Goal: Information Seeking & Learning: Learn about a topic

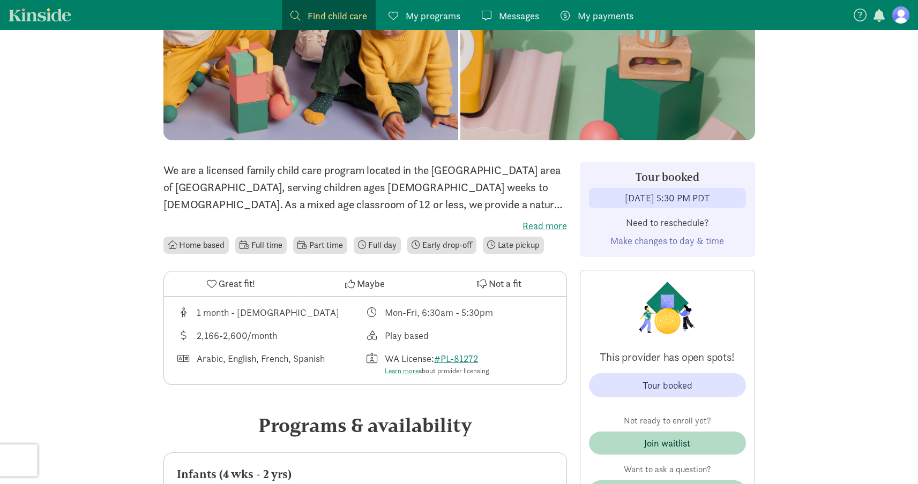
scroll to position [155, 0]
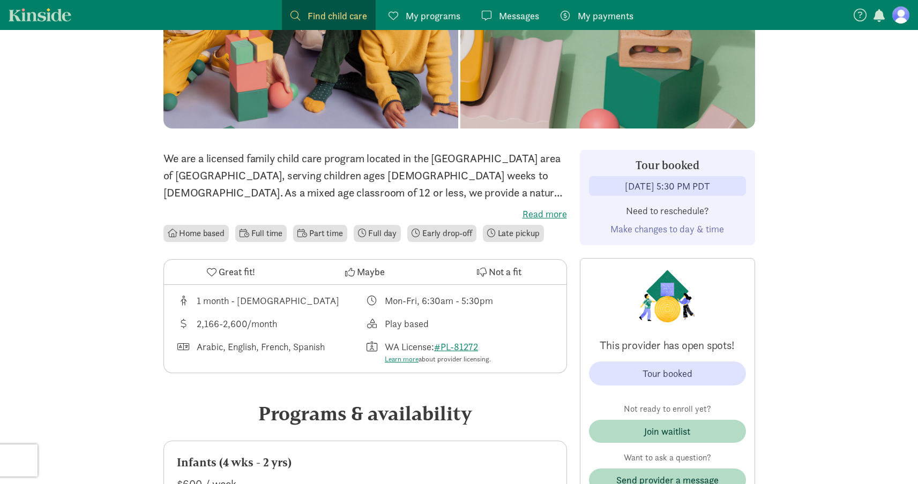
click at [546, 206] on div "We are a licensed family child care program located in the [GEOGRAPHIC_DATA] ar…" at bounding box center [364, 197] width 403 height 94
click at [546, 214] on label "Read more" at bounding box center [364, 214] width 403 height 13
click at [0, 0] on input "Read more" at bounding box center [0, 0] width 0 height 0
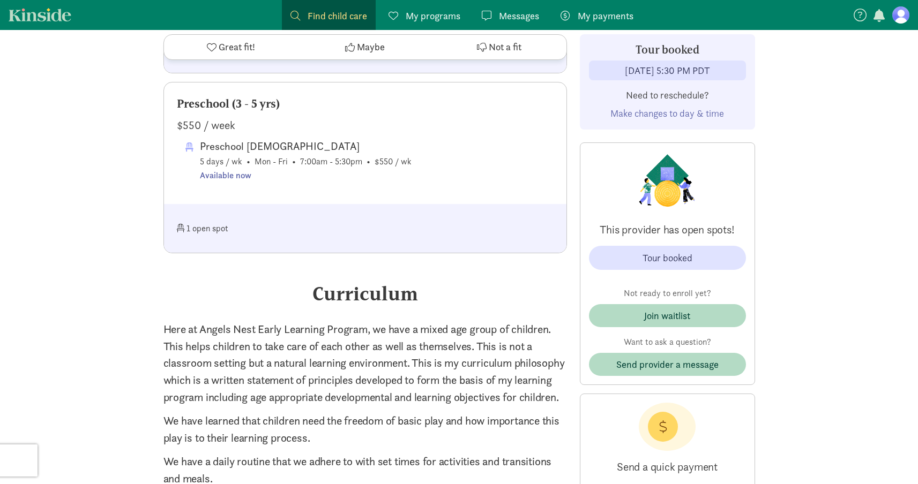
scroll to position [1176, 0]
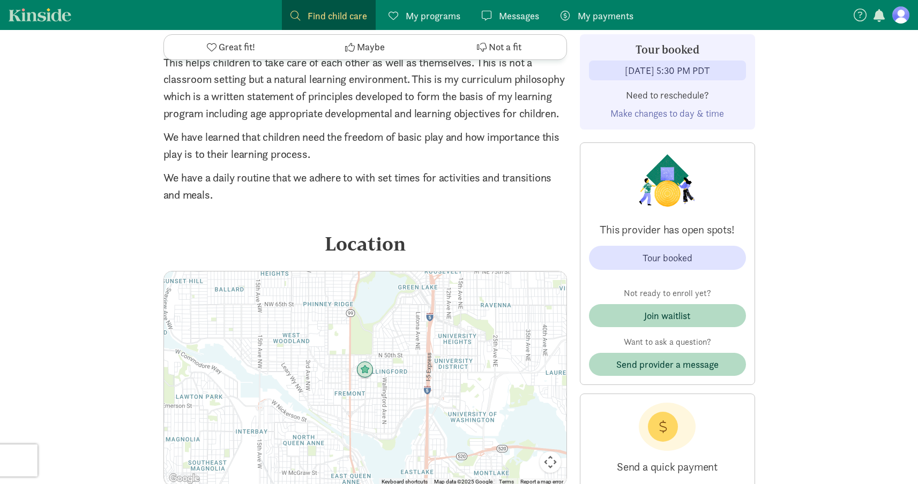
click at [330, 308] on div at bounding box center [365, 379] width 402 height 214
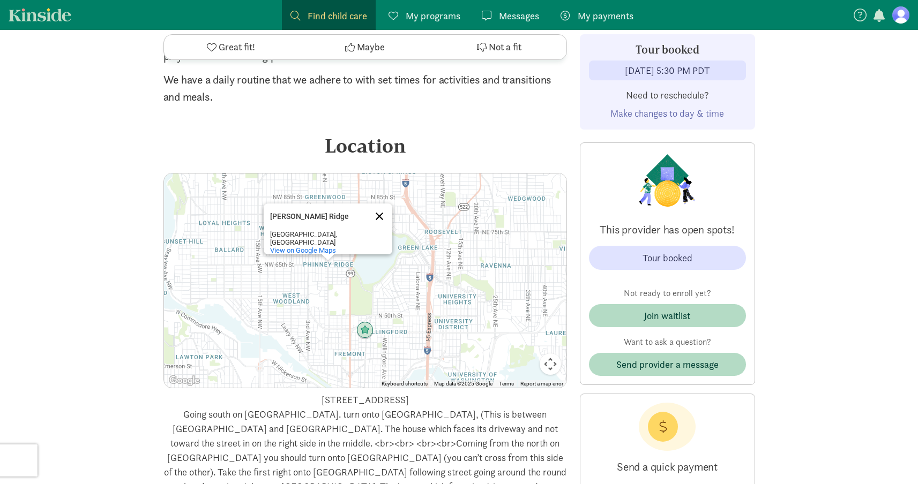
click at [379, 214] on button "Close" at bounding box center [379, 217] width 26 height 26
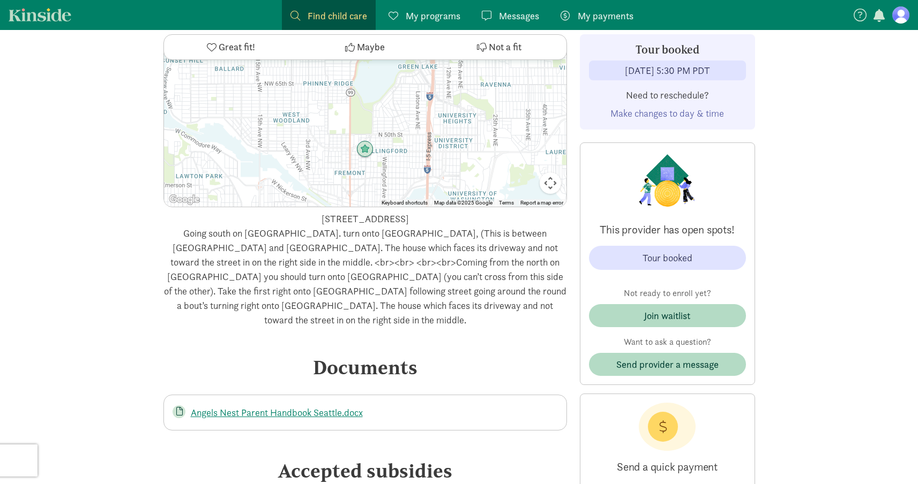
scroll to position [1647, 0]
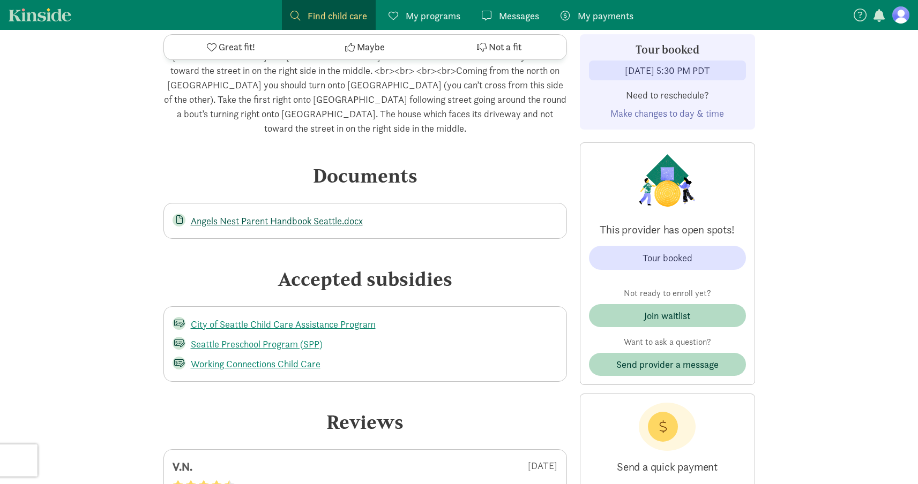
click at [328, 215] on link "Angels Nest Parent Handbook Seattle.docx" at bounding box center [277, 221] width 172 height 12
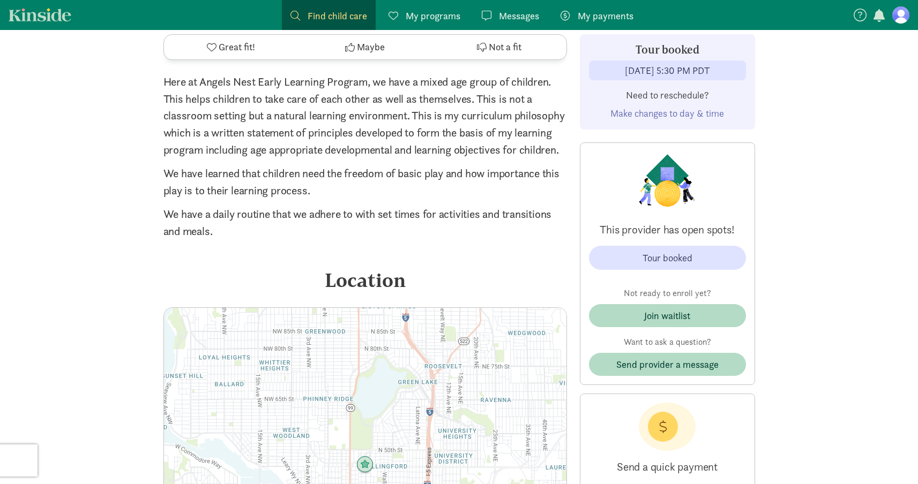
scroll to position [1585, 0]
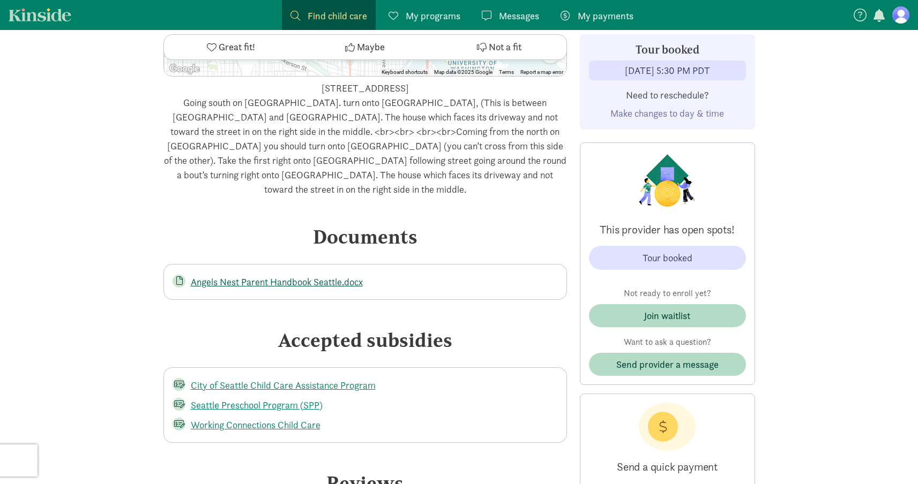
click at [237, 276] on link "Angels Nest Parent Handbook Seattle.docx" at bounding box center [277, 282] width 172 height 12
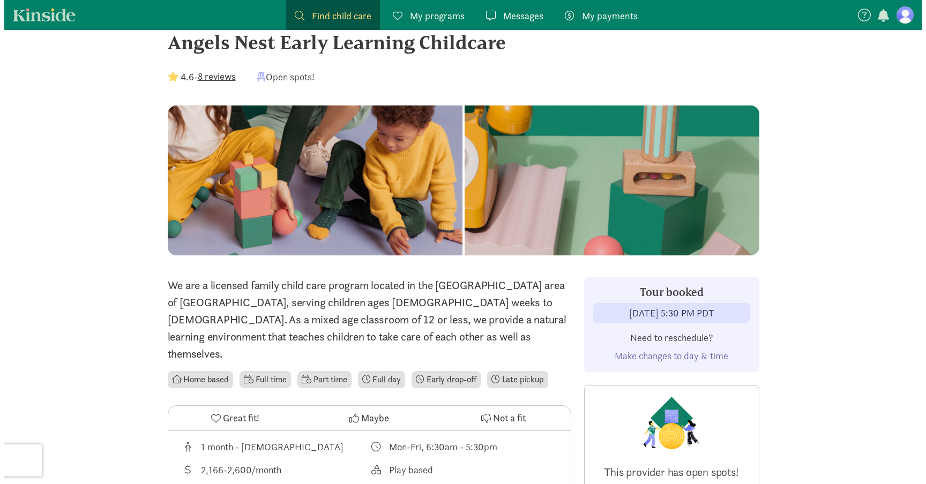
scroll to position [0, 0]
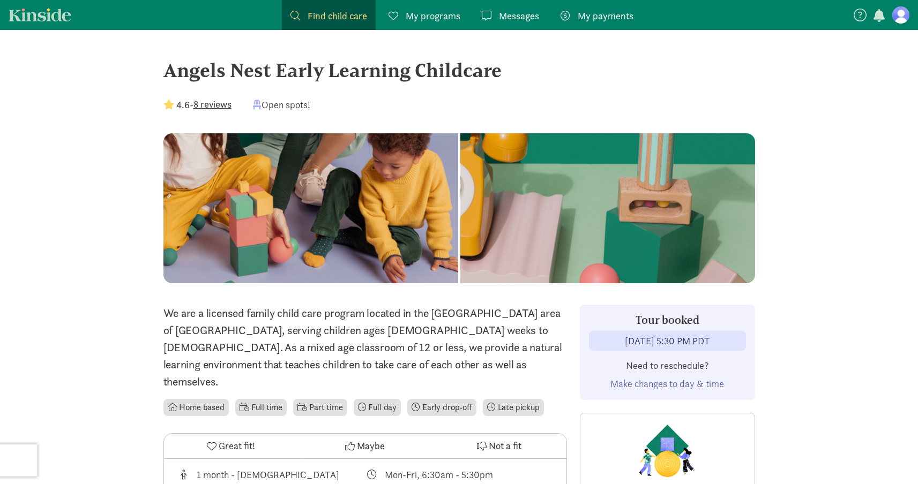
click at [214, 106] on button "8 reviews" at bounding box center [212, 104] width 38 height 14
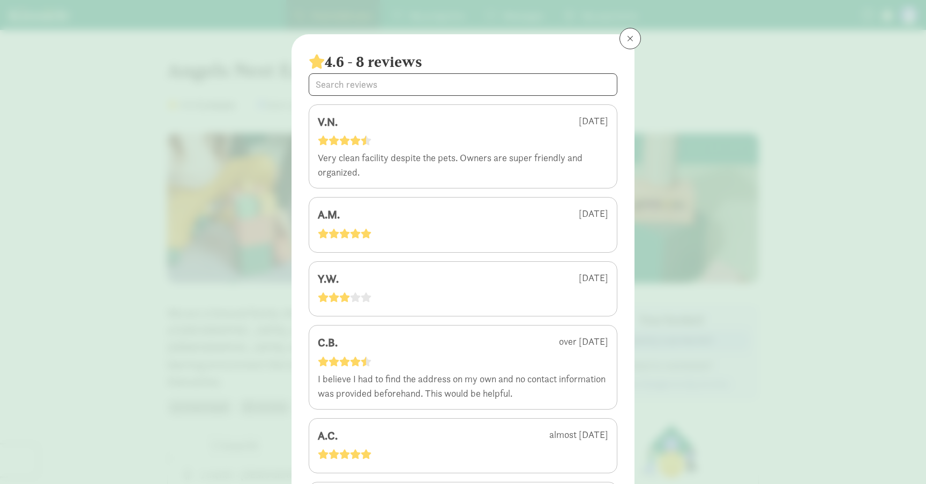
click at [201, 208] on div "4.6 - 8 reviews V.N. [DATE] Very clean facility despite the pets. Owners are su…" at bounding box center [463, 242] width 926 height 484
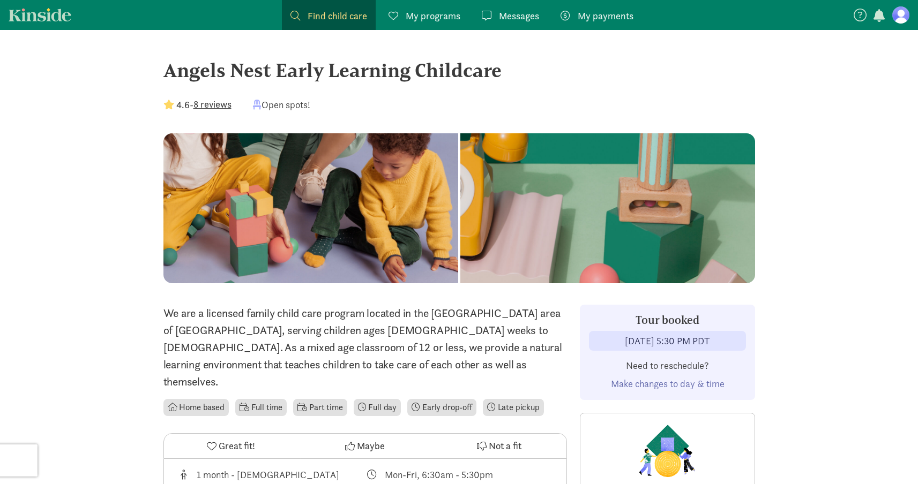
click at [460, 206] on div at bounding box center [607, 208] width 295 height 150
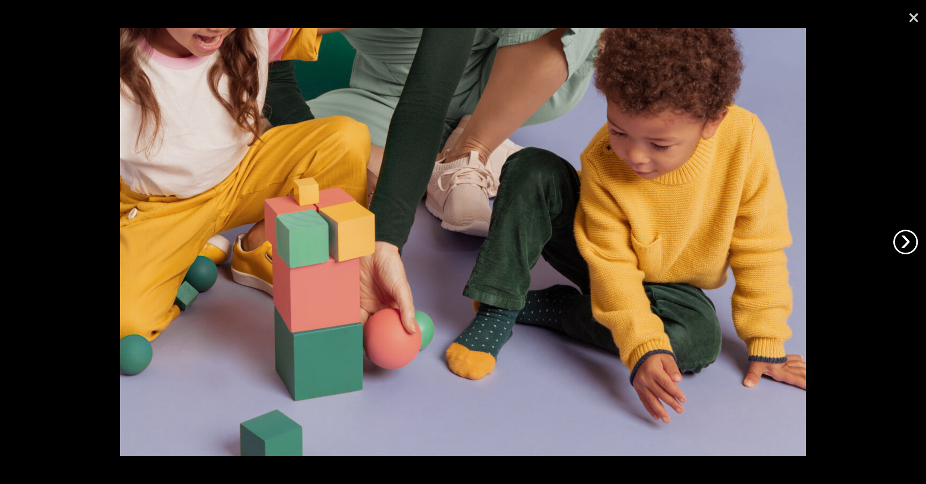
click at [912, 247] on link "›" at bounding box center [905, 242] width 25 height 25
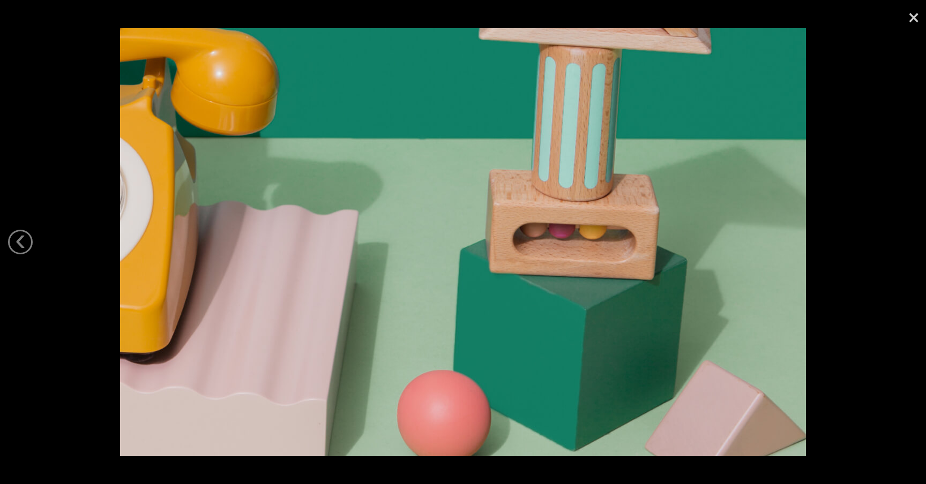
click at [912, 247] on div at bounding box center [463, 242] width 926 height 484
click at [913, 13] on link "×" at bounding box center [913, 16] width 25 height 32
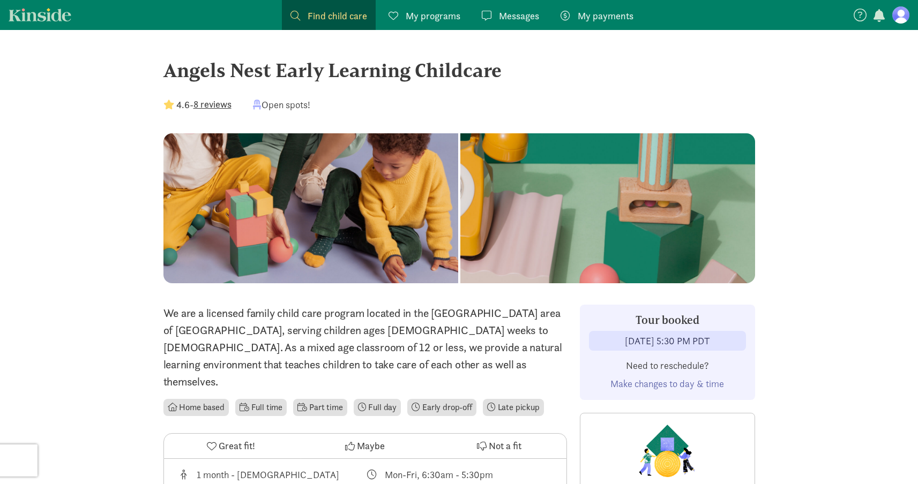
click at [326, 25] on link "Find child care Find" at bounding box center [329, 15] width 94 height 30
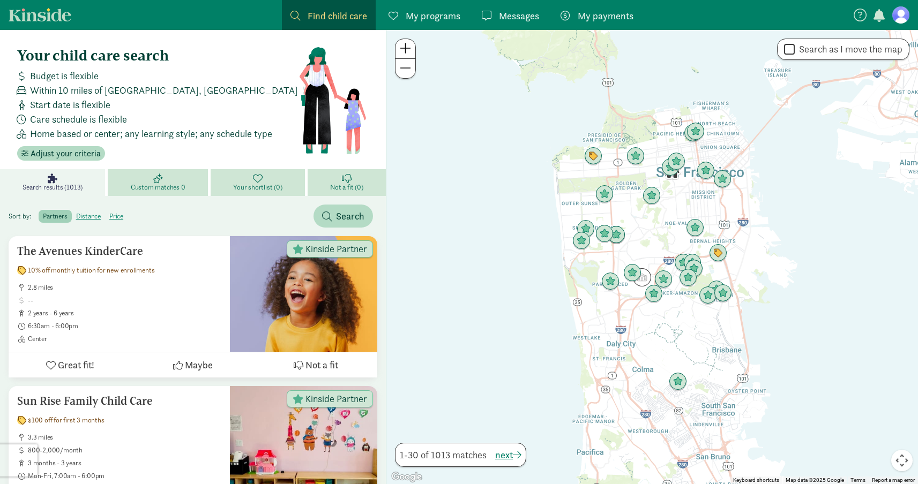
click at [811, 54] on label "Search as I move the map" at bounding box center [848, 49] width 108 height 13
click at [794, 54] on input "Search as I move the map" at bounding box center [789, 49] width 11 height 14
click at [811, 54] on label "Search as I move the map" at bounding box center [848, 49] width 108 height 13
click at [794, 54] on input "Search as I move the map" at bounding box center [789, 49] width 11 height 14
checkbox input "false"
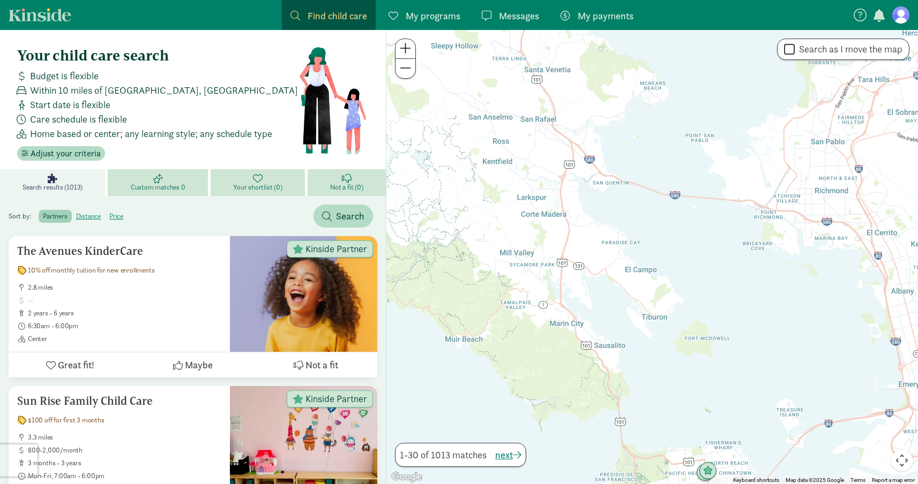
drag, startPoint x: 635, startPoint y: 192, endPoint x: 647, endPoint y: 531, distance: 338.7
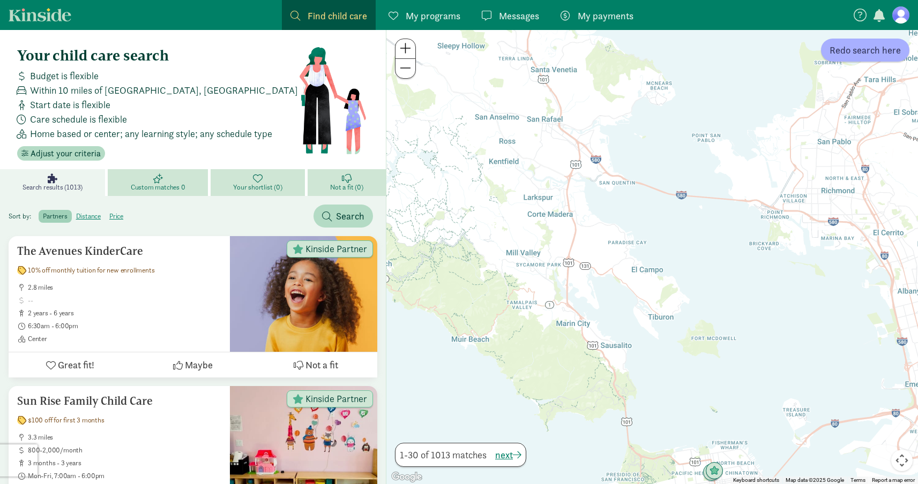
drag, startPoint x: 614, startPoint y: 293, endPoint x: 905, endPoint y: 481, distance: 346.8
click at [904, 478] on div "Keyboard shortcuts Map Data Map data ©2025 Google Map data ©2025 Google 2 km Cl…" at bounding box center [651, 257] width 531 height 454
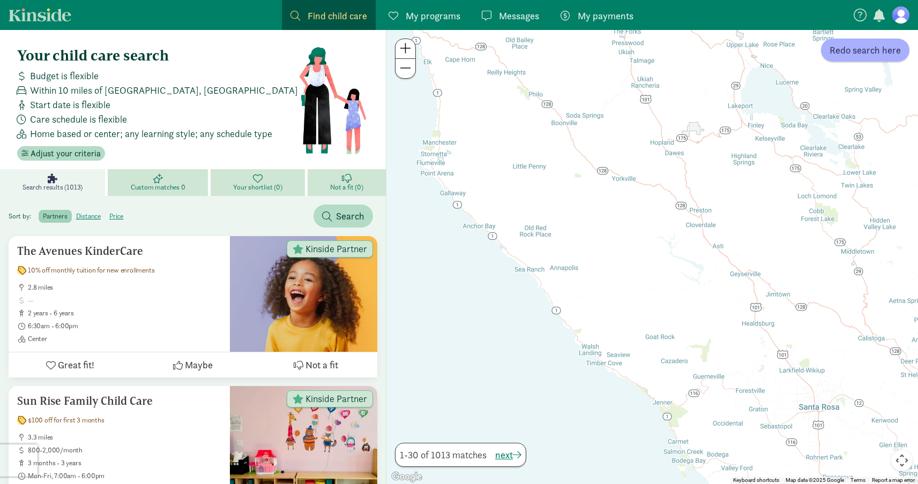
drag, startPoint x: 695, startPoint y: 165, endPoint x: 727, endPoint y: 529, distance: 365.1
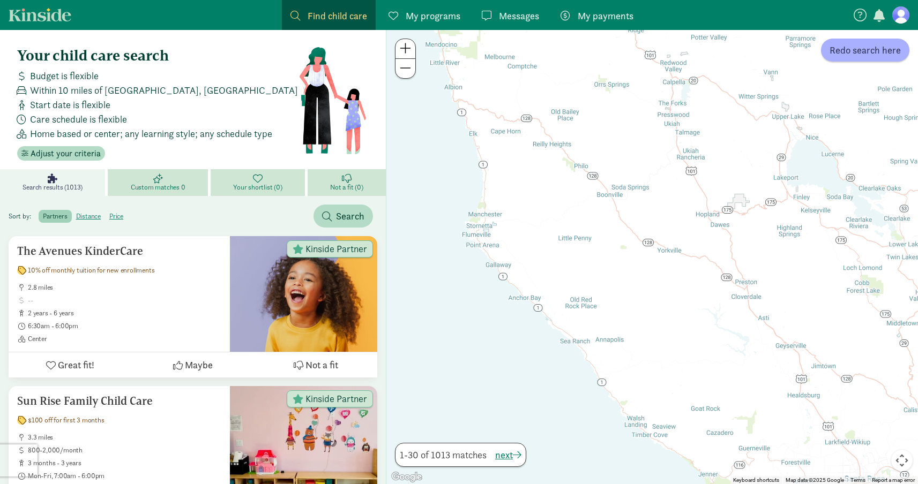
drag, startPoint x: 595, startPoint y: 315, endPoint x: 733, endPoint y: 531, distance: 255.9
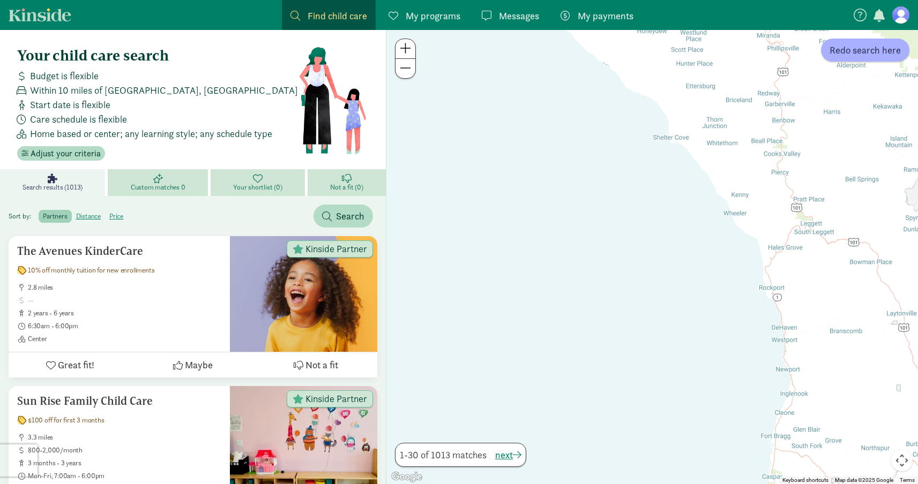
drag, startPoint x: 679, startPoint y: 245, endPoint x: 630, endPoint y: 531, distance: 289.6
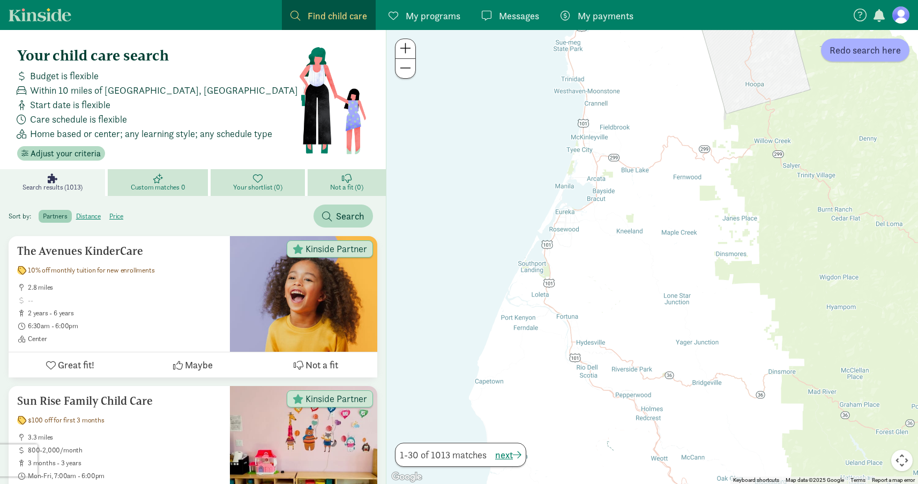
drag, startPoint x: 679, startPoint y: 265, endPoint x: 801, endPoint y: 418, distance: 195.9
click at [801, 417] on div at bounding box center [651, 257] width 531 height 454
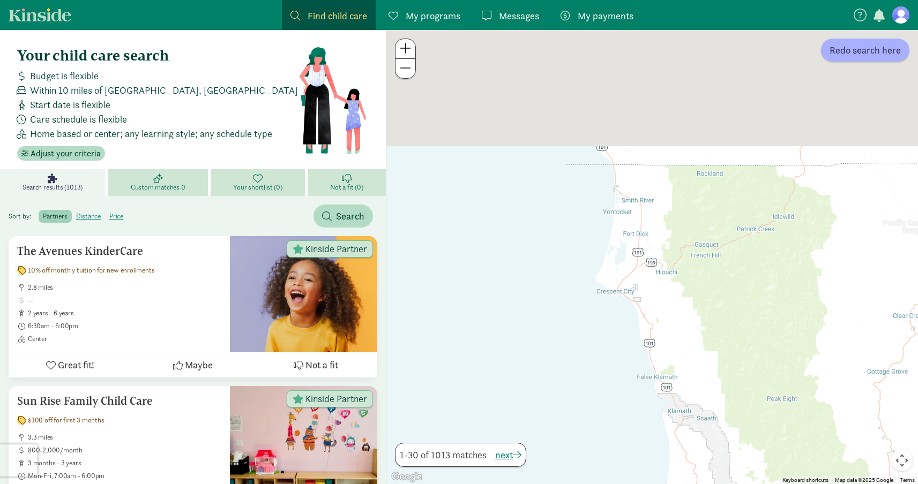
drag, startPoint x: 865, startPoint y: 136, endPoint x: 698, endPoint y: 492, distance: 393.2
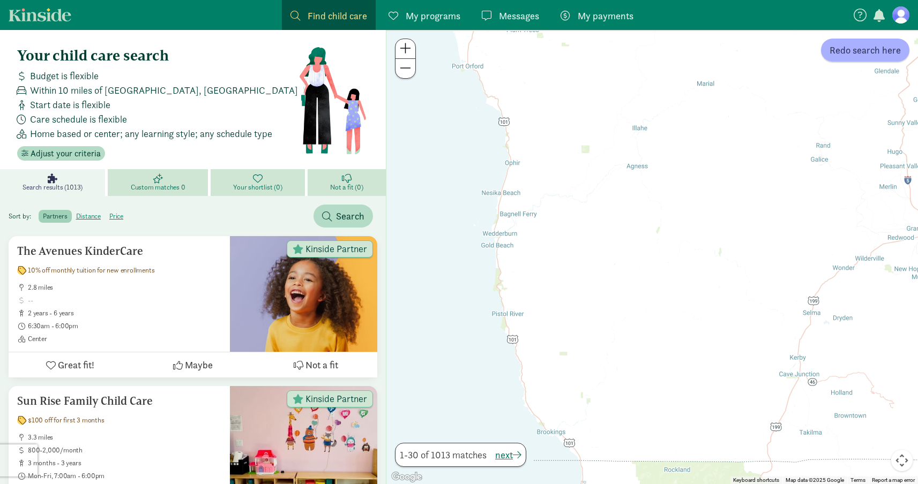
drag, startPoint x: 627, startPoint y: 252, endPoint x: 637, endPoint y: 506, distance: 253.6
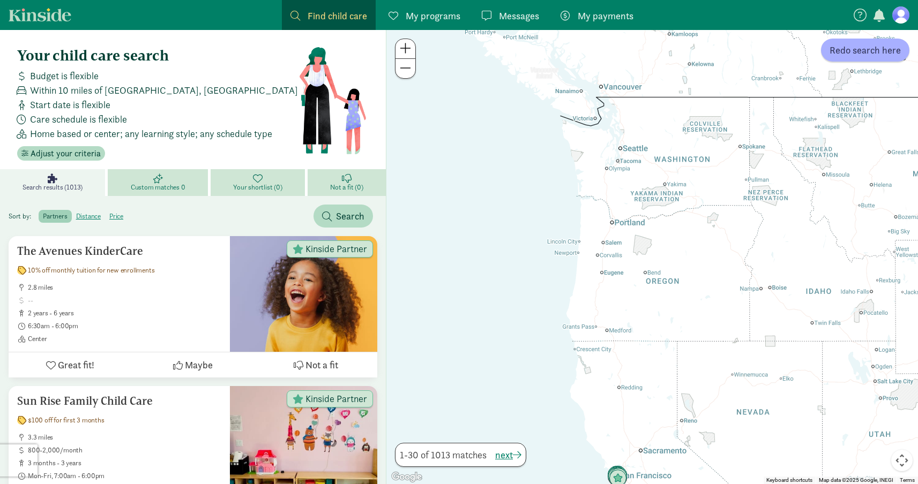
drag, startPoint x: 598, startPoint y: 387, endPoint x: 588, endPoint y: 348, distance: 40.4
click at [589, 349] on div at bounding box center [651, 257] width 531 height 454
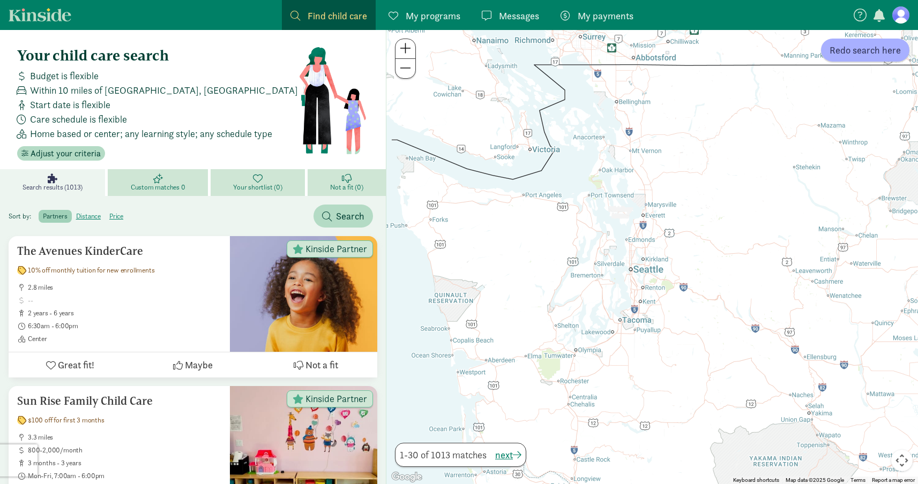
drag, startPoint x: 643, startPoint y: 169, endPoint x: 630, endPoint y: 286, distance: 117.5
click at [630, 287] on div at bounding box center [651, 257] width 531 height 454
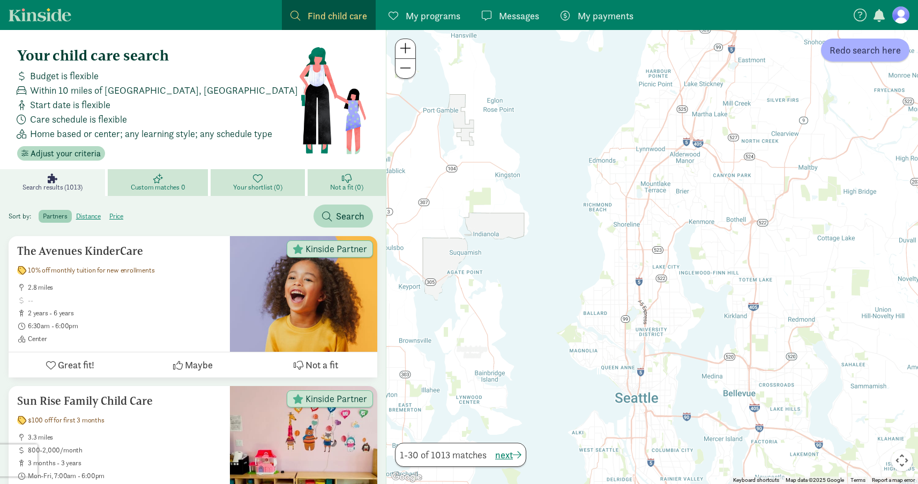
drag, startPoint x: 615, startPoint y: 212, endPoint x: 633, endPoint y: 387, distance: 176.0
click at [633, 387] on div at bounding box center [651, 257] width 531 height 454
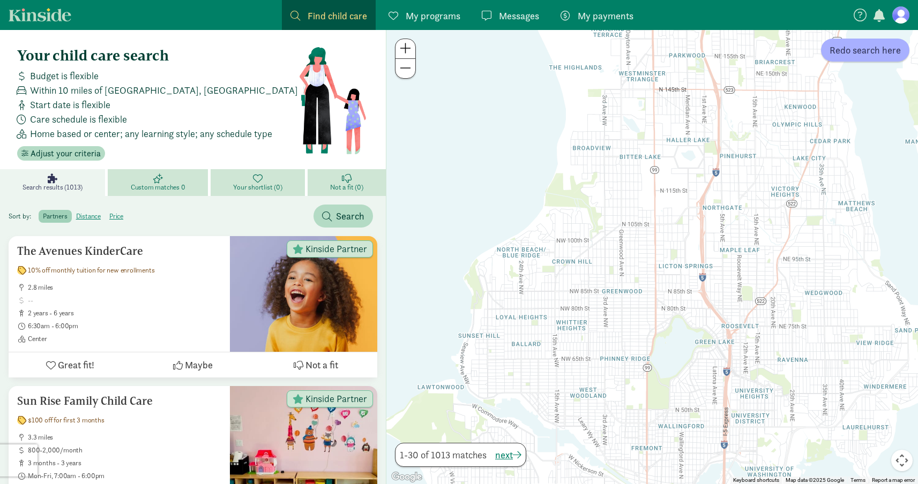
drag, startPoint x: 623, startPoint y: 199, endPoint x: 658, endPoint y: 414, distance: 217.1
click at [658, 414] on div at bounding box center [651, 257] width 531 height 454
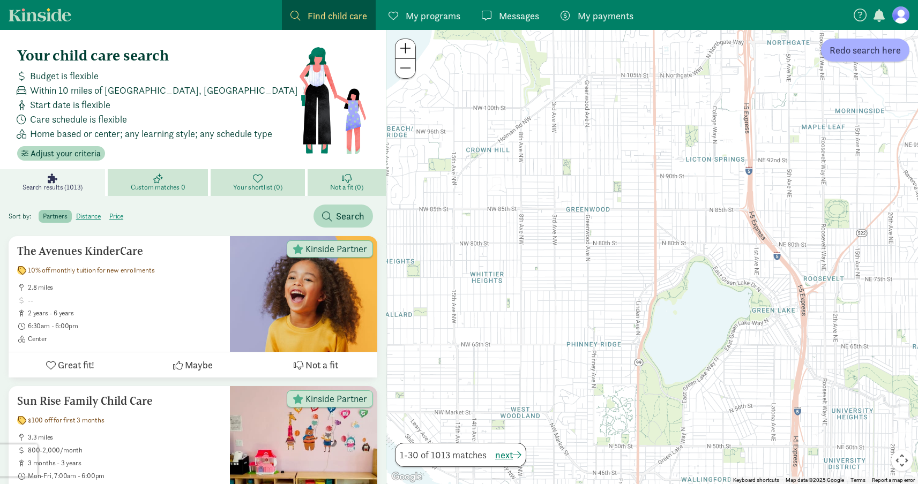
drag, startPoint x: 636, startPoint y: 350, endPoint x: 613, endPoint y: 310, distance: 46.1
click at [613, 310] on div at bounding box center [651, 257] width 531 height 454
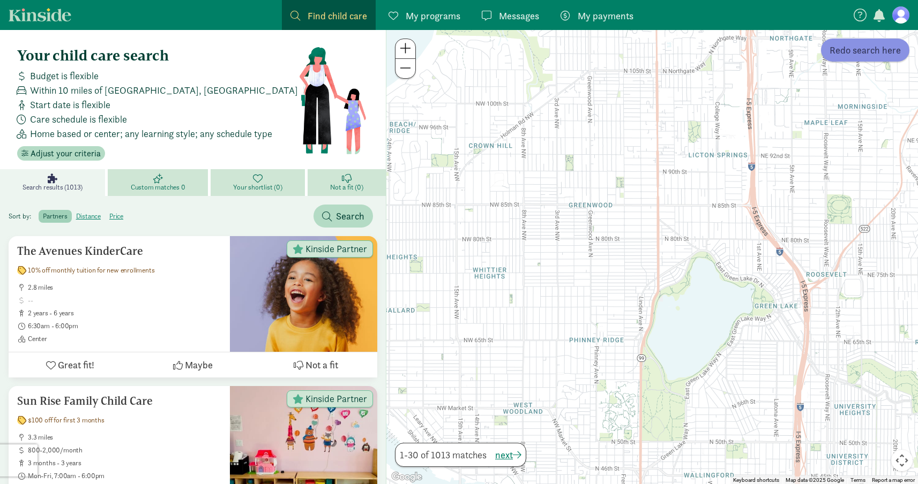
click at [872, 50] on span "Redo search here" at bounding box center [864, 50] width 71 height 14
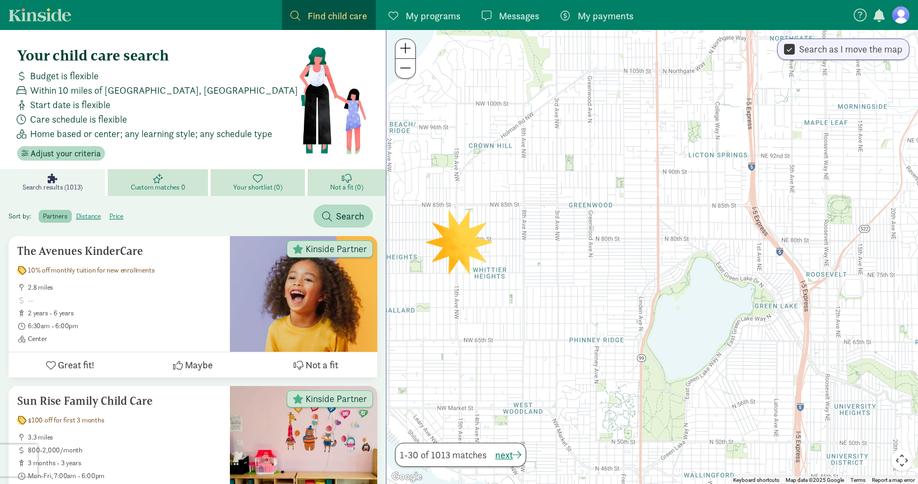
click at [616, 353] on div at bounding box center [651, 257] width 531 height 454
click at [606, 258] on div at bounding box center [651, 257] width 531 height 454
click at [78, 153] on span "Adjust your criteria" at bounding box center [66, 153] width 70 height 13
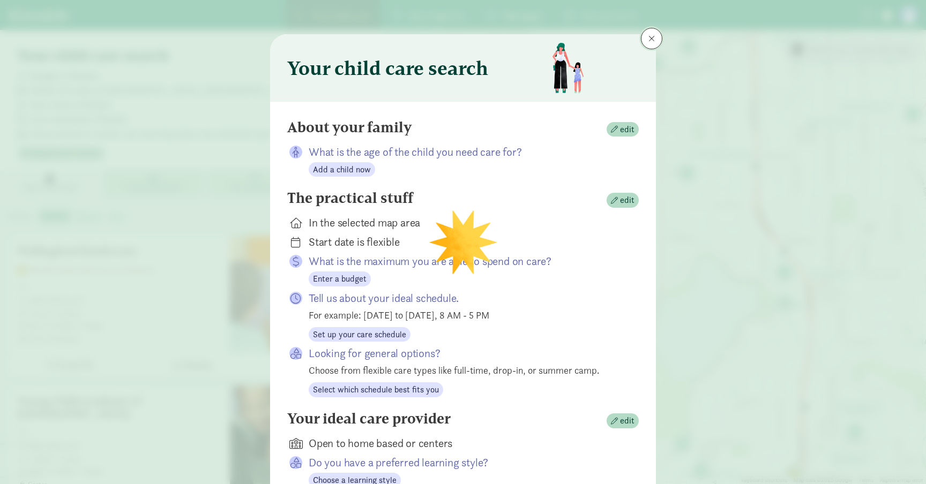
click at [644, 37] on button at bounding box center [651, 38] width 21 height 21
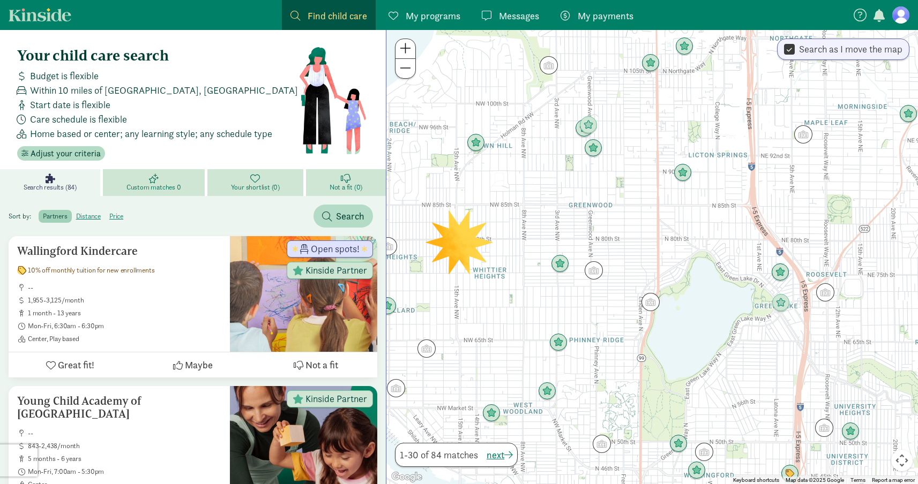
click at [891, 17] on section at bounding box center [880, 15] width 57 height 18
click at [898, 18] on figure at bounding box center [900, 14] width 17 height 17
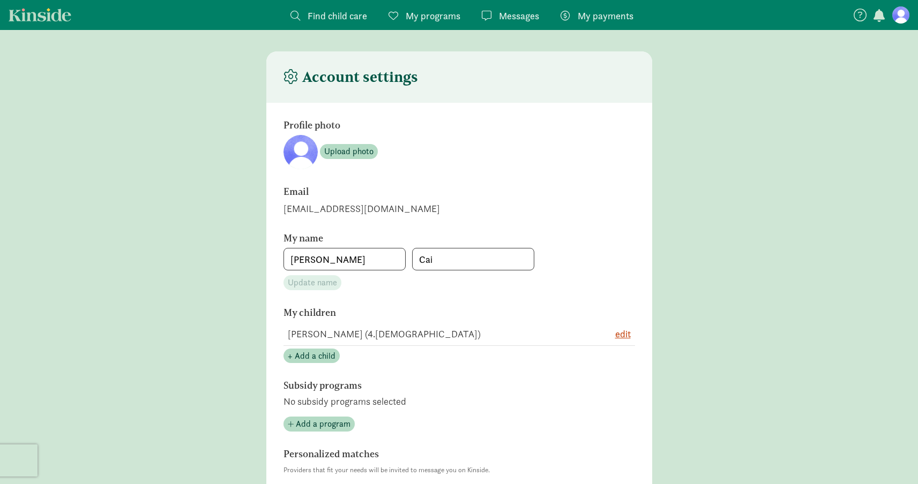
click at [343, 16] on span "Find child care" at bounding box center [336, 16] width 59 height 14
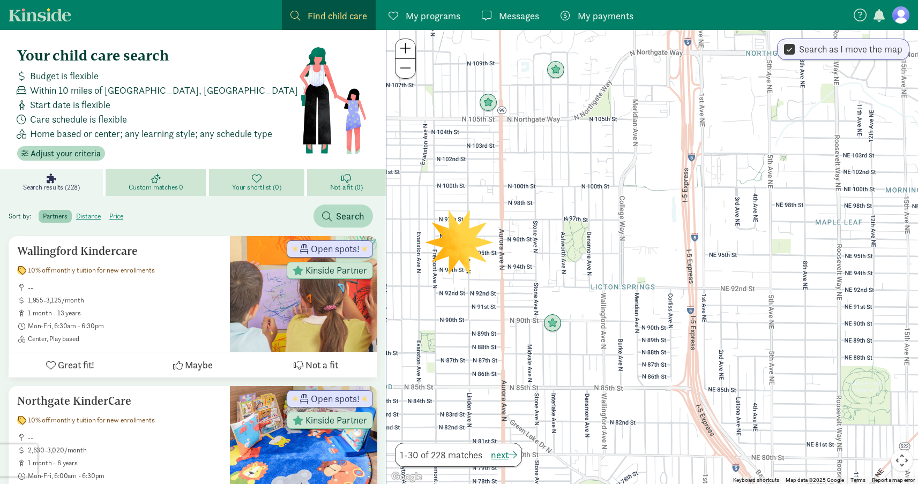
drag, startPoint x: 495, startPoint y: 133, endPoint x: 590, endPoint y: 147, distance: 95.3
click at [590, 147] on div at bounding box center [651, 257] width 531 height 454
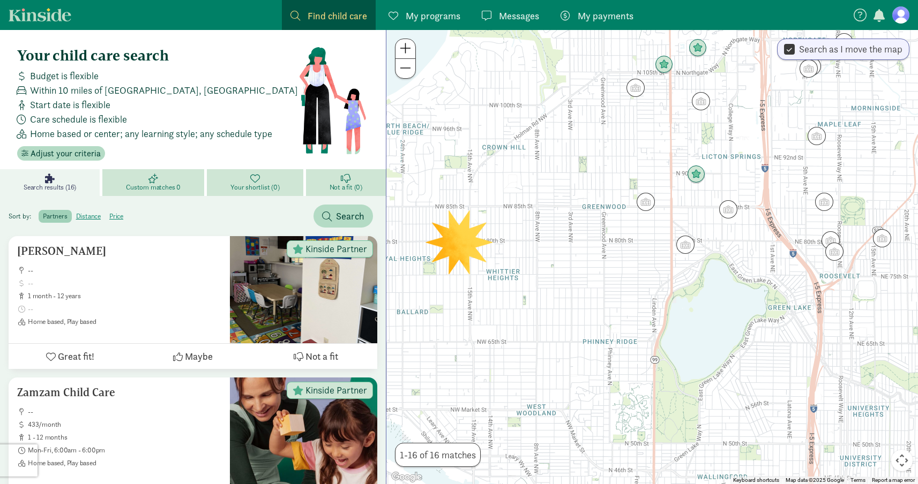
drag, startPoint x: 512, startPoint y: 270, endPoint x: 566, endPoint y: 267, distance: 53.7
click at [567, 268] on div at bounding box center [651, 257] width 531 height 454
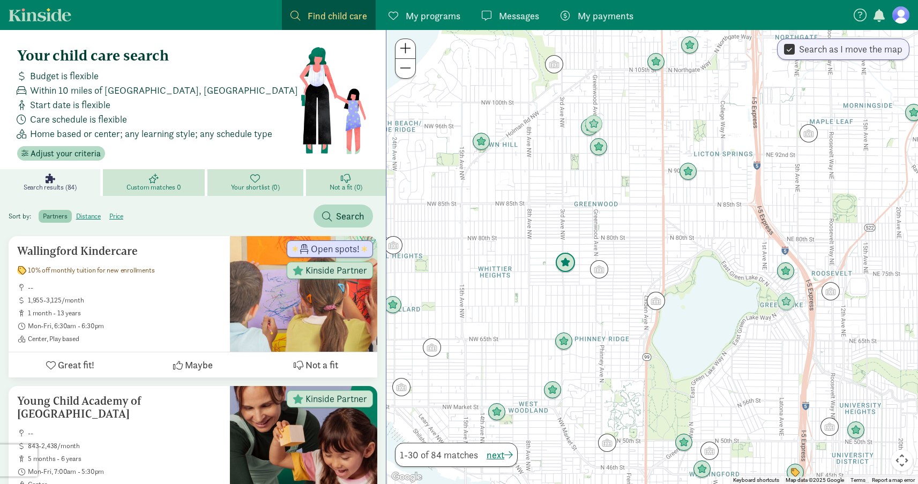
click at [561, 266] on img "Click to see details" at bounding box center [565, 263] width 20 height 20
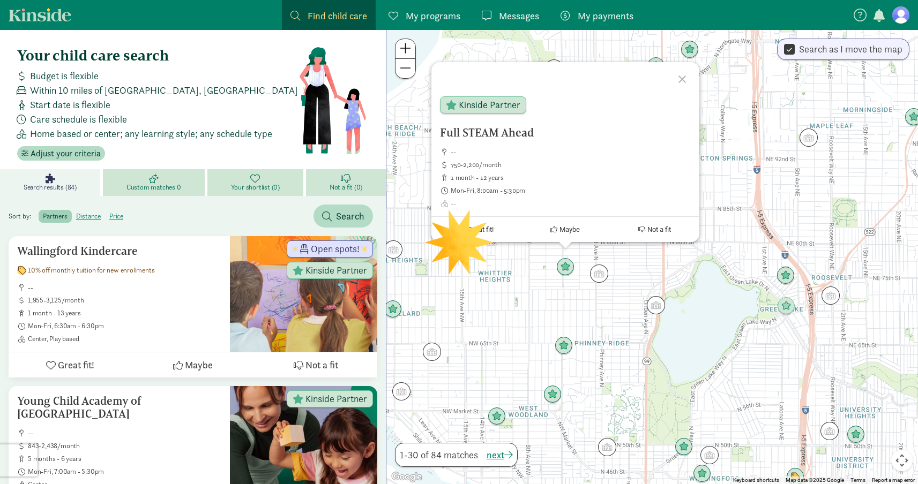
click at [687, 79] on div at bounding box center [683, 77] width 31 height 31
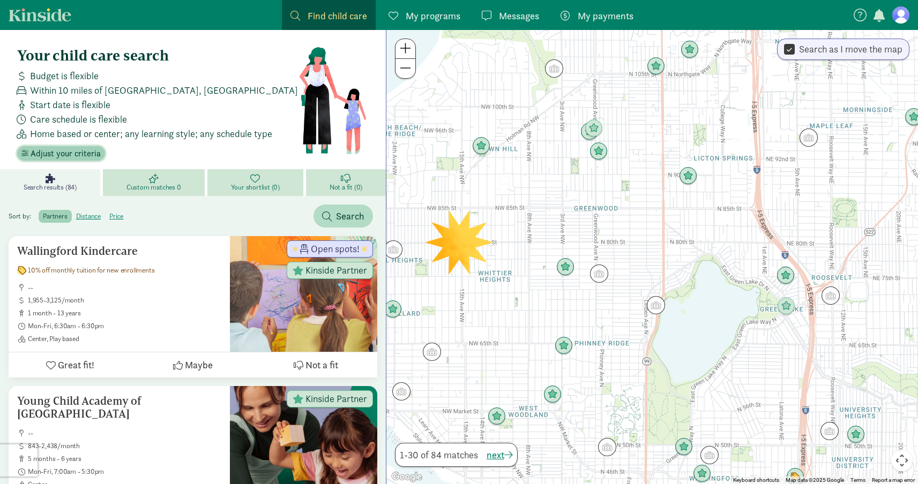
click at [70, 154] on span "Adjust your criteria" at bounding box center [66, 153] width 70 height 13
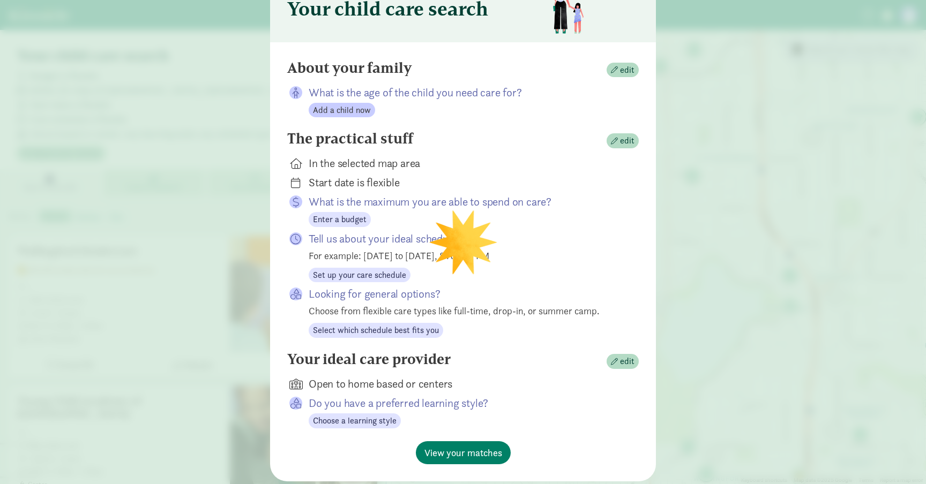
scroll to position [60, 0]
click at [634, 139] on button "edit" at bounding box center [622, 140] width 32 height 15
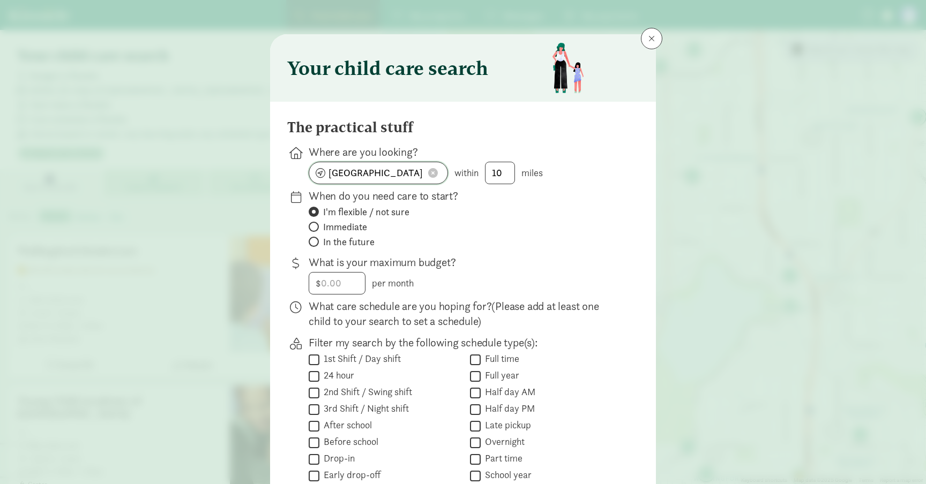
click at [385, 174] on input "[GEOGRAPHIC_DATA], [GEOGRAPHIC_DATA]" at bounding box center [378, 172] width 138 height 21
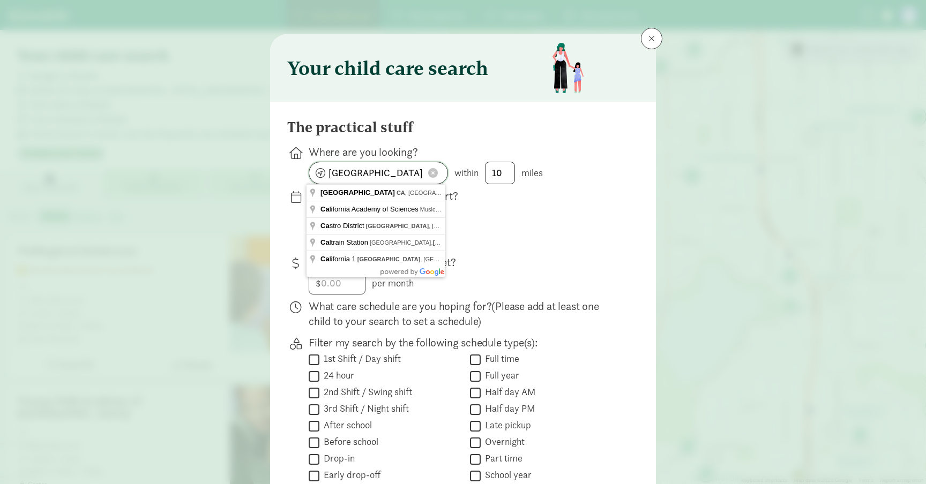
click at [385, 174] on input "[GEOGRAPHIC_DATA], [GEOGRAPHIC_DATA]" at bounding box center [378, 172] width 138 height 21
type input "[GEOGRAPHIC_DATA], [GEOGRAPHIC_DATA], [GEOGRAPHIC_DATA]"
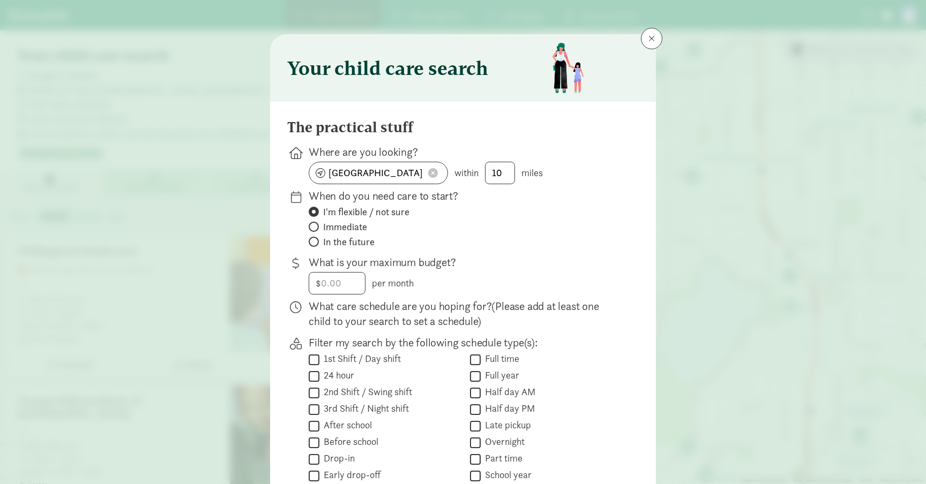
click at [345, 241] on span "In the future" at bounding box center [348, 242] width 51 height 13
click at [315, 241] on input "In the future" at bounding box center [312, 241] width 7 height 7
radio input "true"
radio input "false"
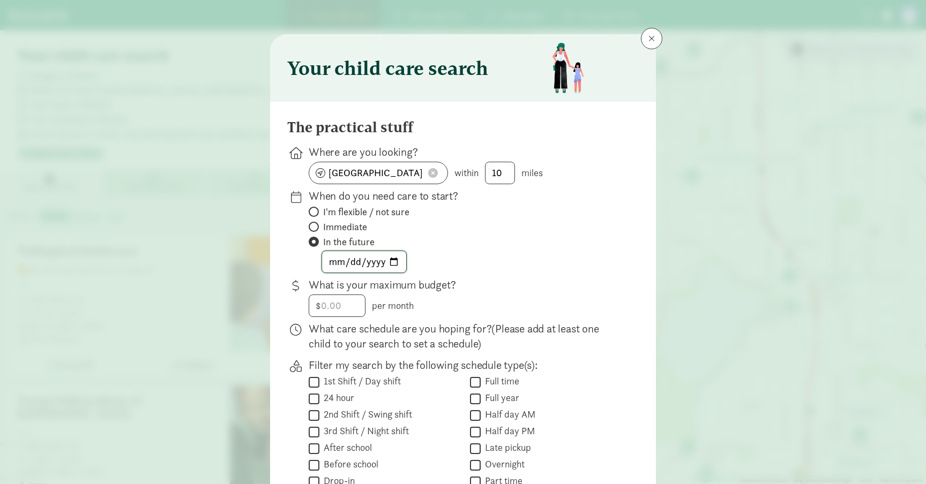
click at [347, 266] on input "date" at bounding box center [364, 261] width 84 height 21
click at [336, 262] on input "date" at bounding box center [364, 261] width 84 height 21
type input "[DATE]"
click at [486, 291] on p "What is your maximum budget?" at bounding box center [465, 284] width 313 height 15
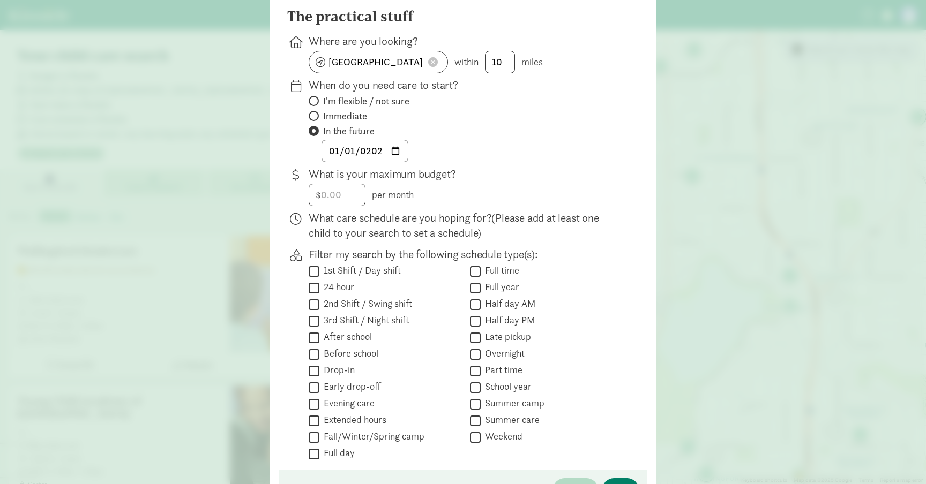
scroll to position [111, 0]
click at [475, 268] on input "Full time" at bounding box center [475, 271] width 11 height 14
checkbox input "true"
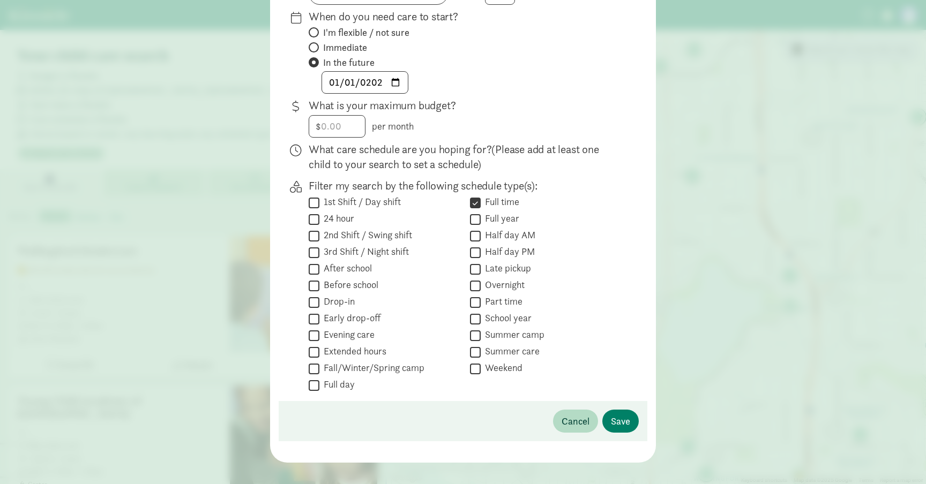
scroll to position [192, 0]
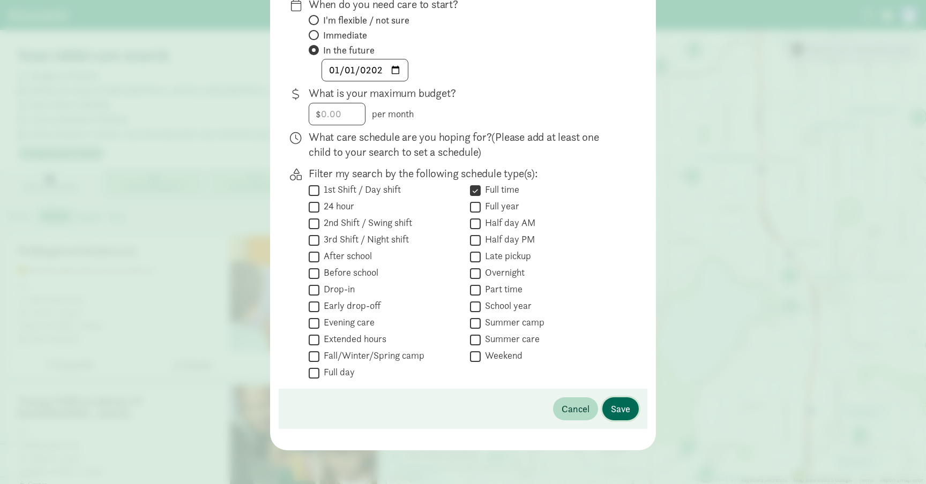
click at [621, 409] on span "Save" at bounding box center [620, 409] width 19 height 14
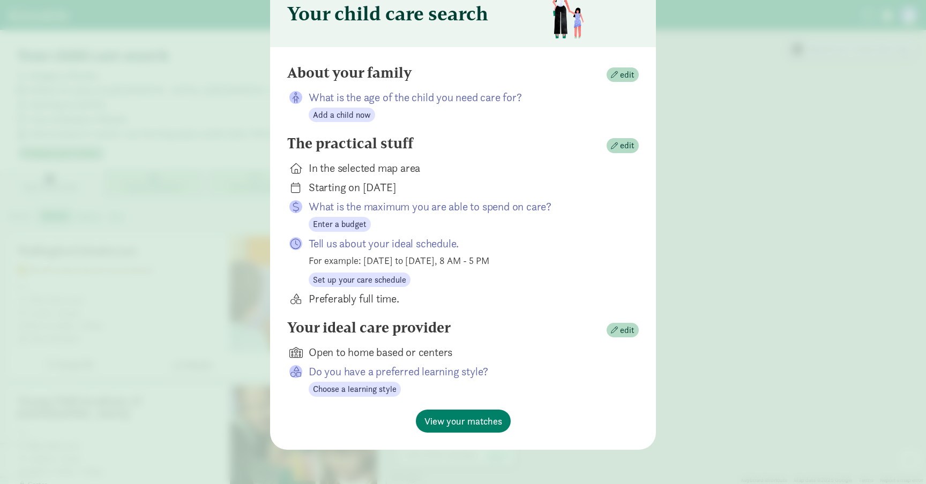
scroll to position [54, 0]
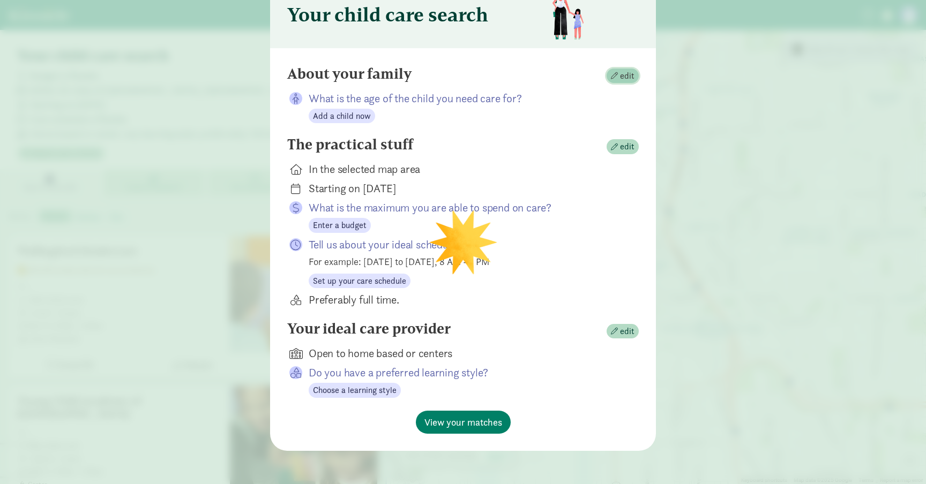
click at [627, 78] on span "edit" at bounding box center [627, 76] width 14 height 13
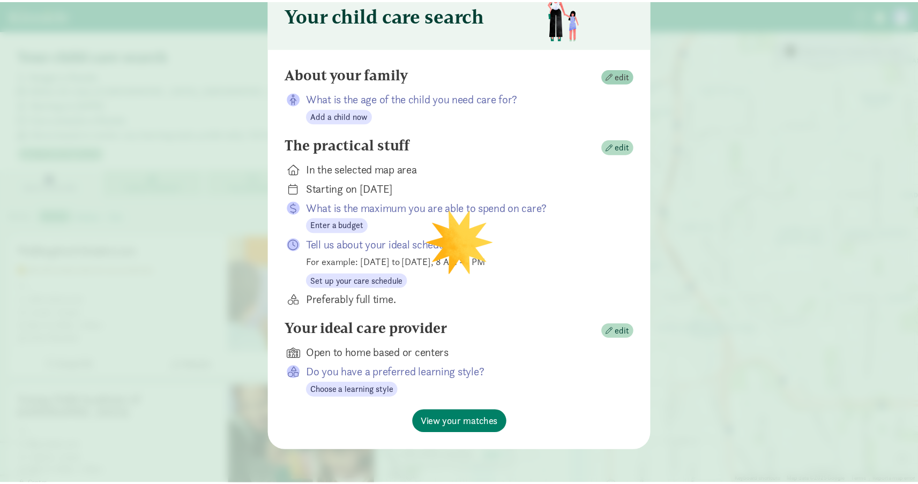
scroll to position [0, 0]
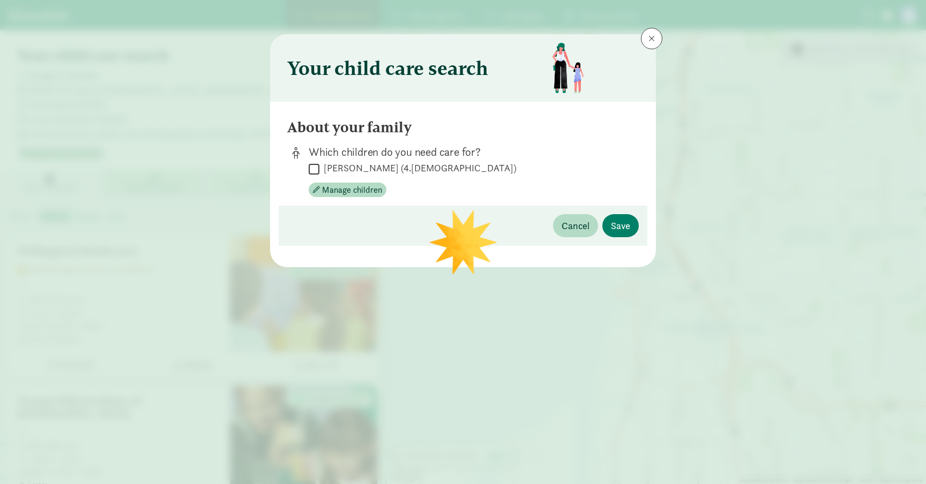
click at [328, 166] on label "[PERSON_NAME] (4.[DEMOGRAPHIC_DATA])" at bounding box center [417, 168] width 197 height 13
click at [319, 166] on input "[PERSON_NAME] (4.[DEMOGRAPHIC_DATA])" at bounding box center [314, 169] width 11 height 14
checkbox input "true"
click at [630, 225] on button "Save" at bounding box center [620, 225] width 36 height 23
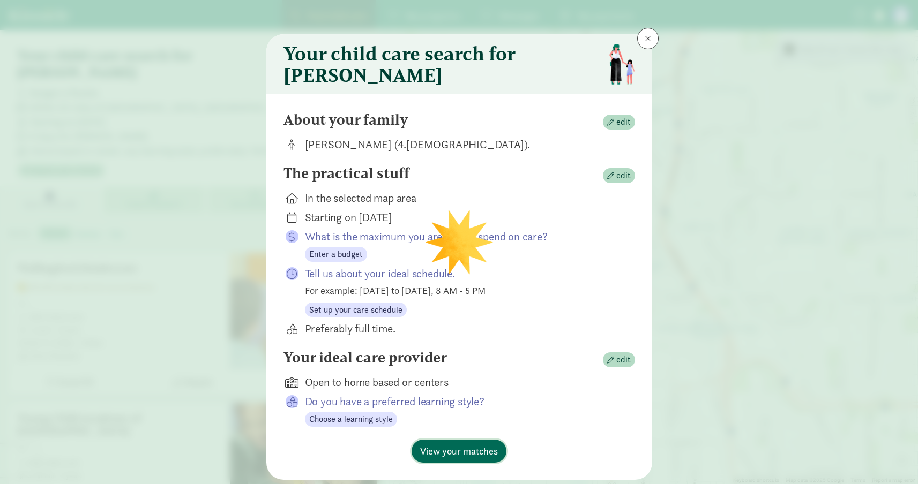
click at [463, 454] on span "View your matches" at bounding box center [459, 451] width 78 height 14
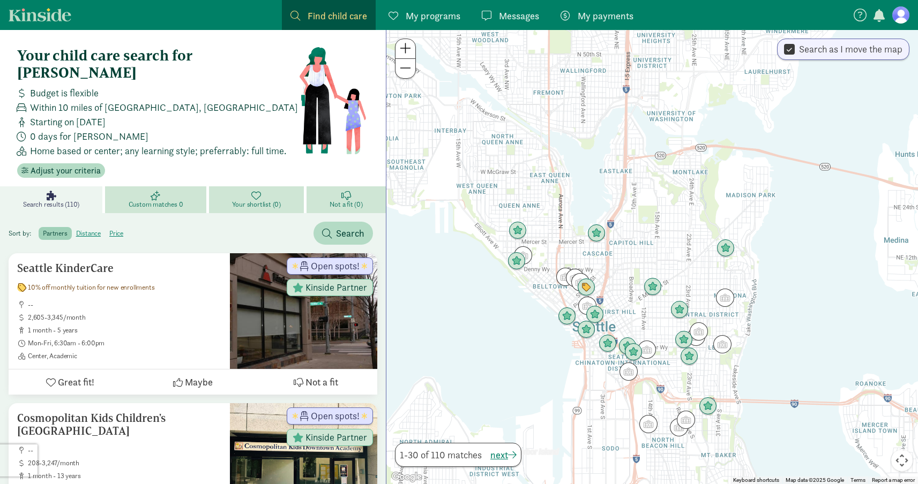
drag, startPoint x: 562, startPoint y: 238, endPoint x: 567, endPoint y: 431, distance: 192.3
click at [569, 431] on div at bounding box center [651, 257] width 531 height 454
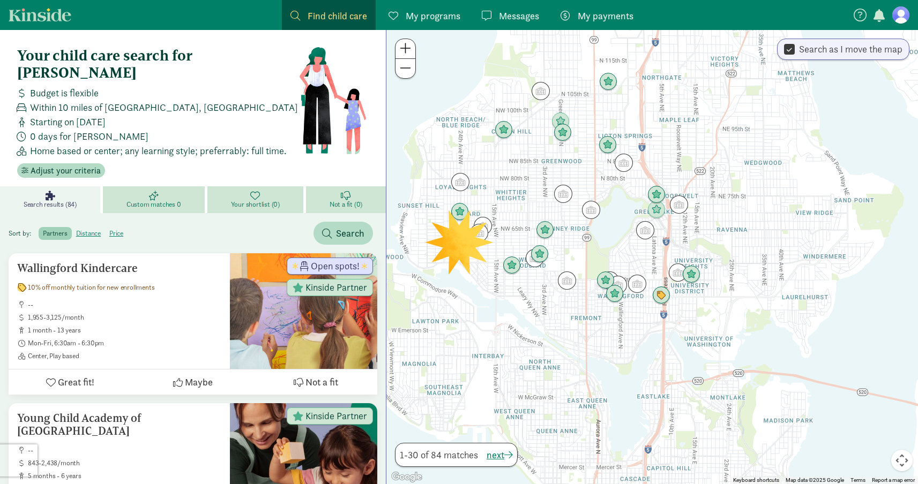
drag, startPoint x: 567, startPoint y: 235, endPoint x: 603, endPoint y: 464, distance: 231.4
click at [603, 464] on div at bounding box center [651, 257] width 531 height 454
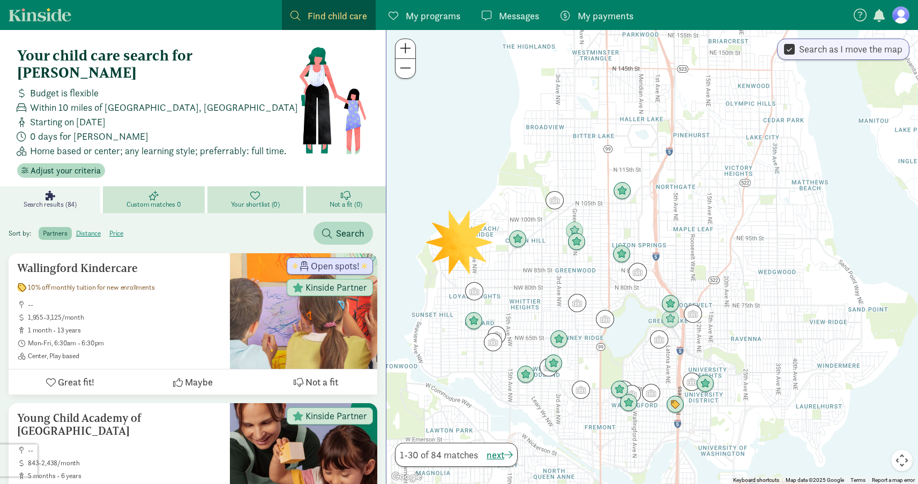
drag, startPoint x: 592, startPoint y: 308, endPoint x: 606, endPoint y: 396, distance: 89.4
click at [607, 396] on div at bounding box center [651, 257] width 531 height 454
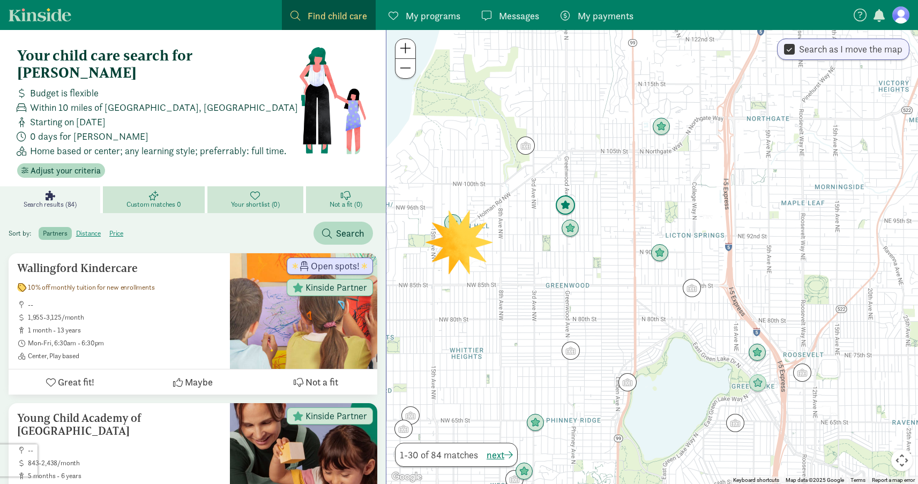
click at [564, 204] on img "Click to see details" at bounding box center [565, 206] width 20 height 20
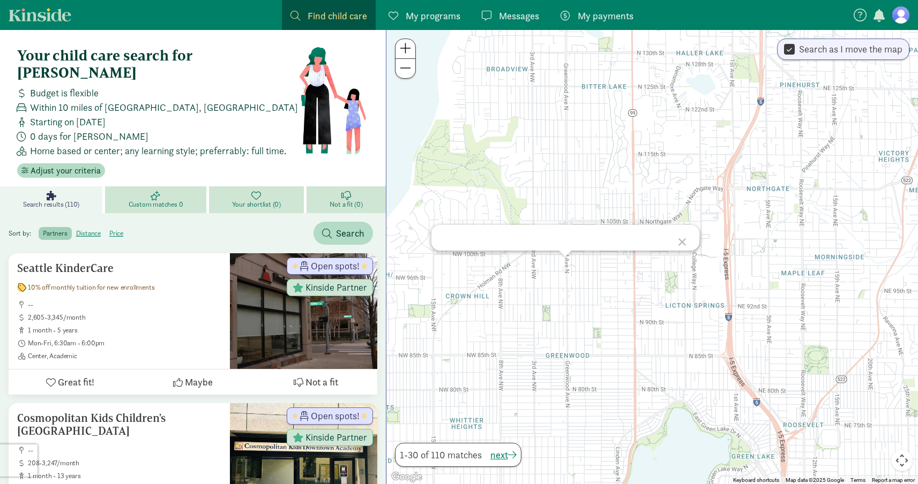
click at [573, 296] on div "To navigate, press the arrow keys." at bounding box center [651, 257] width 531 height 454
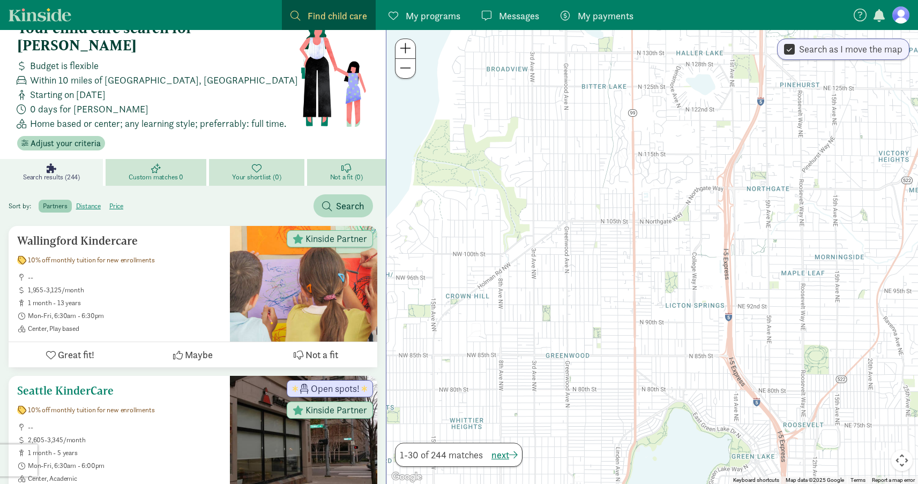
scroll to position [15, 0]
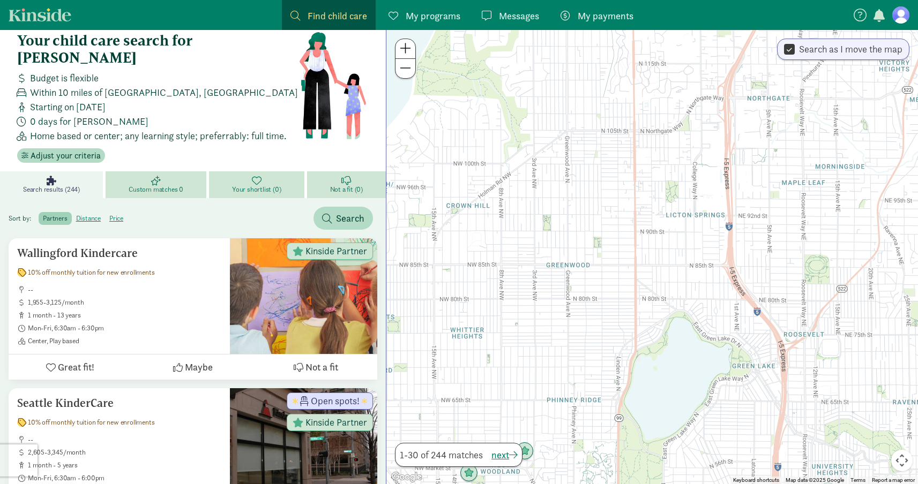
drag, startPoint x: 606, startPoint y: 362, endPoint x: 607, endPoint y: 270, distance: 91.6
click at [607, 270] on div "To navigate, press the arrow keys." at bounding box center [651, 257] width 531 height 454
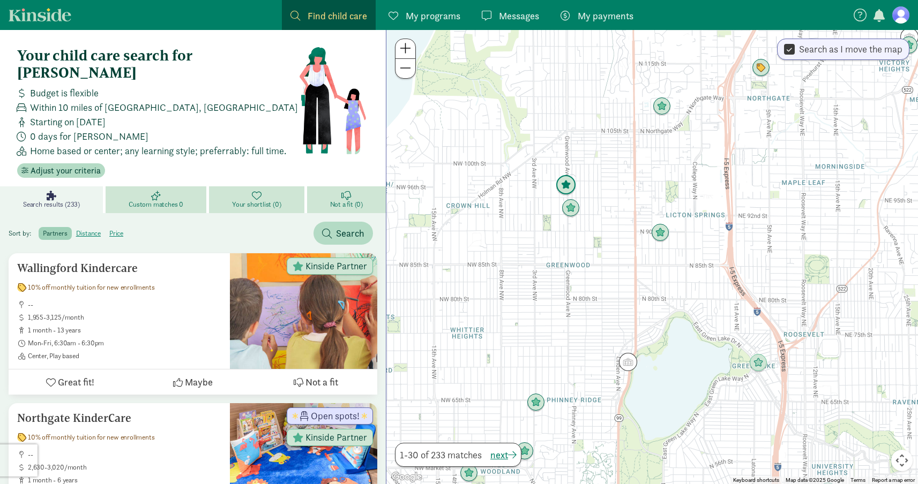
click at [563, 187] on img "Click to see details" at bounding box center [565, 185] width 20 height 20
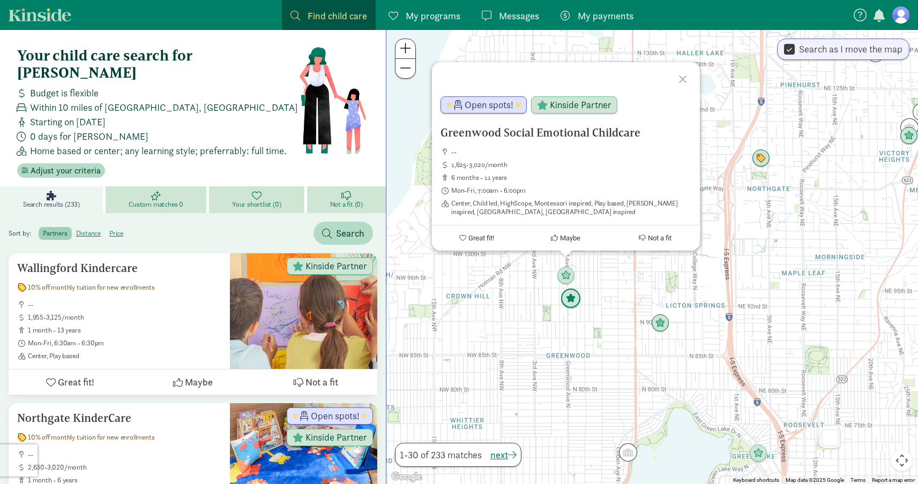
click at [572, 302] on img "Click to see details" at bounding box center [570, 299] width 20 height 20
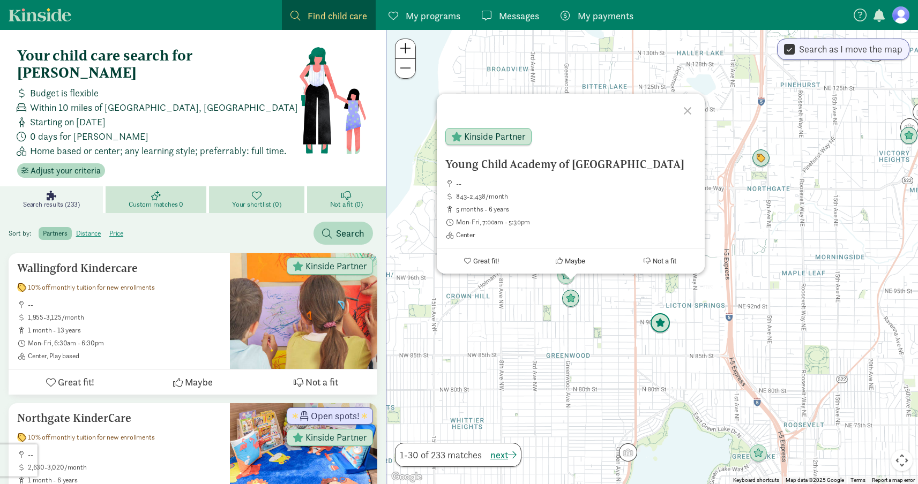
click at [662, 322] on img "Click to see details" at bounding box center [660, 323] width 20 height 20
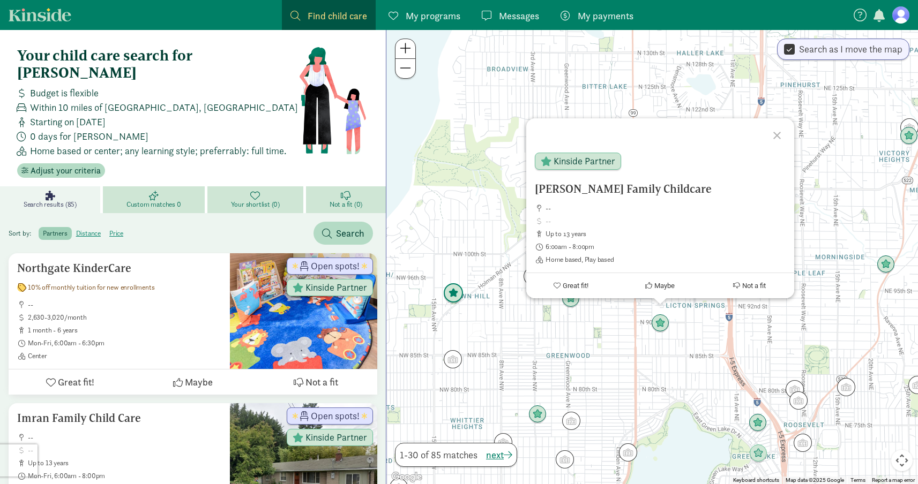
click at [447, 300] on img "Click to see details" at bounding box center [453, 293] width 20 height 20
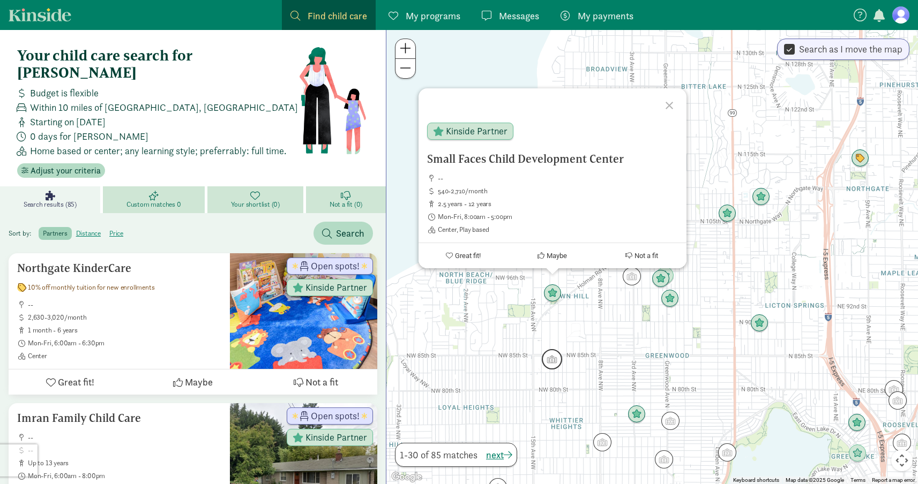
click at [551, 369] on img "Click to see details" at bounding box center [552, 359] width 20 height 20
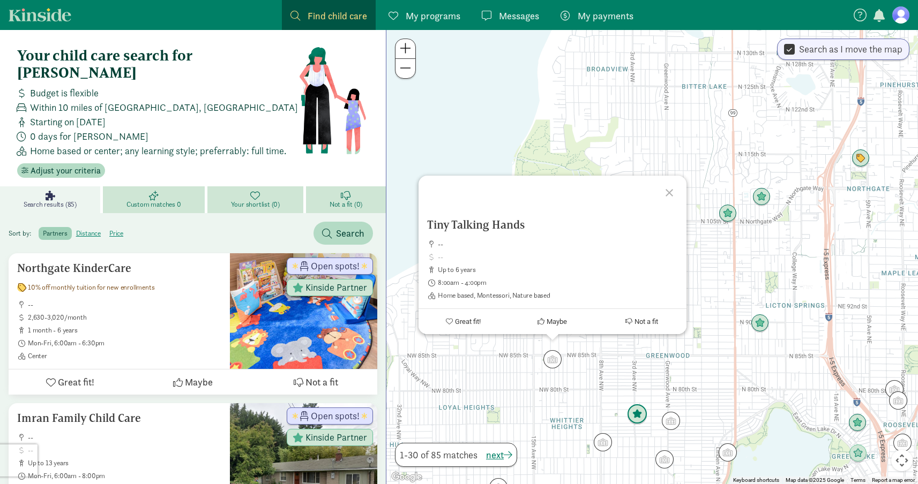
click at [632, 412] on img "Click to see details" at bounding box center [637, 414] width 20 height 20
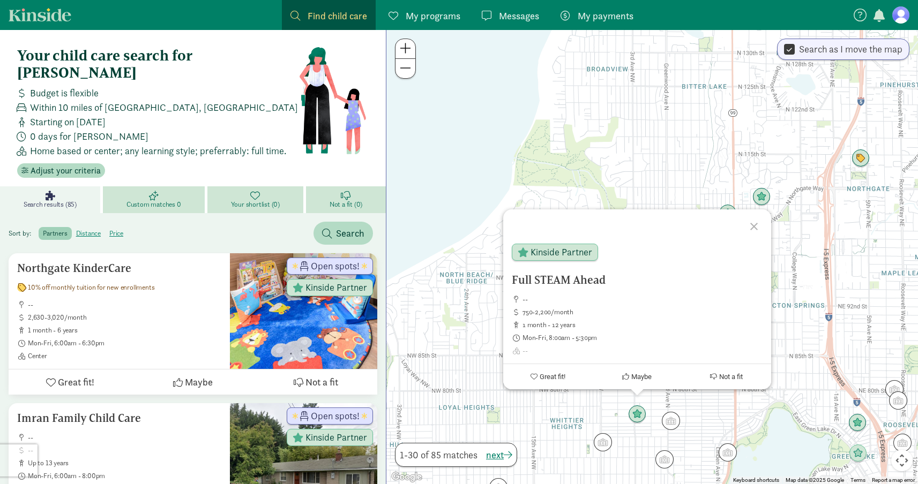
click at [603, 447] on img "Click to see details" at bounding box center [602, 442] width 18 height 18
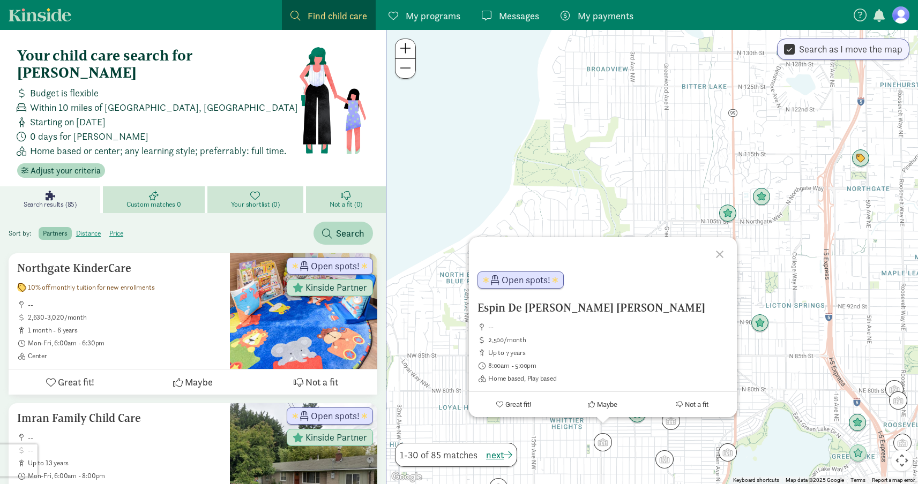
click at [670, 431] on div "To navigate, press the arrow keys. Espin De [PERSON_NAME] [PERSON_NAME] -- 2,50…" at bounding box center [651, 257] width 531 height 454
